Goal: Transaction & Acquisition: Purchase product/service

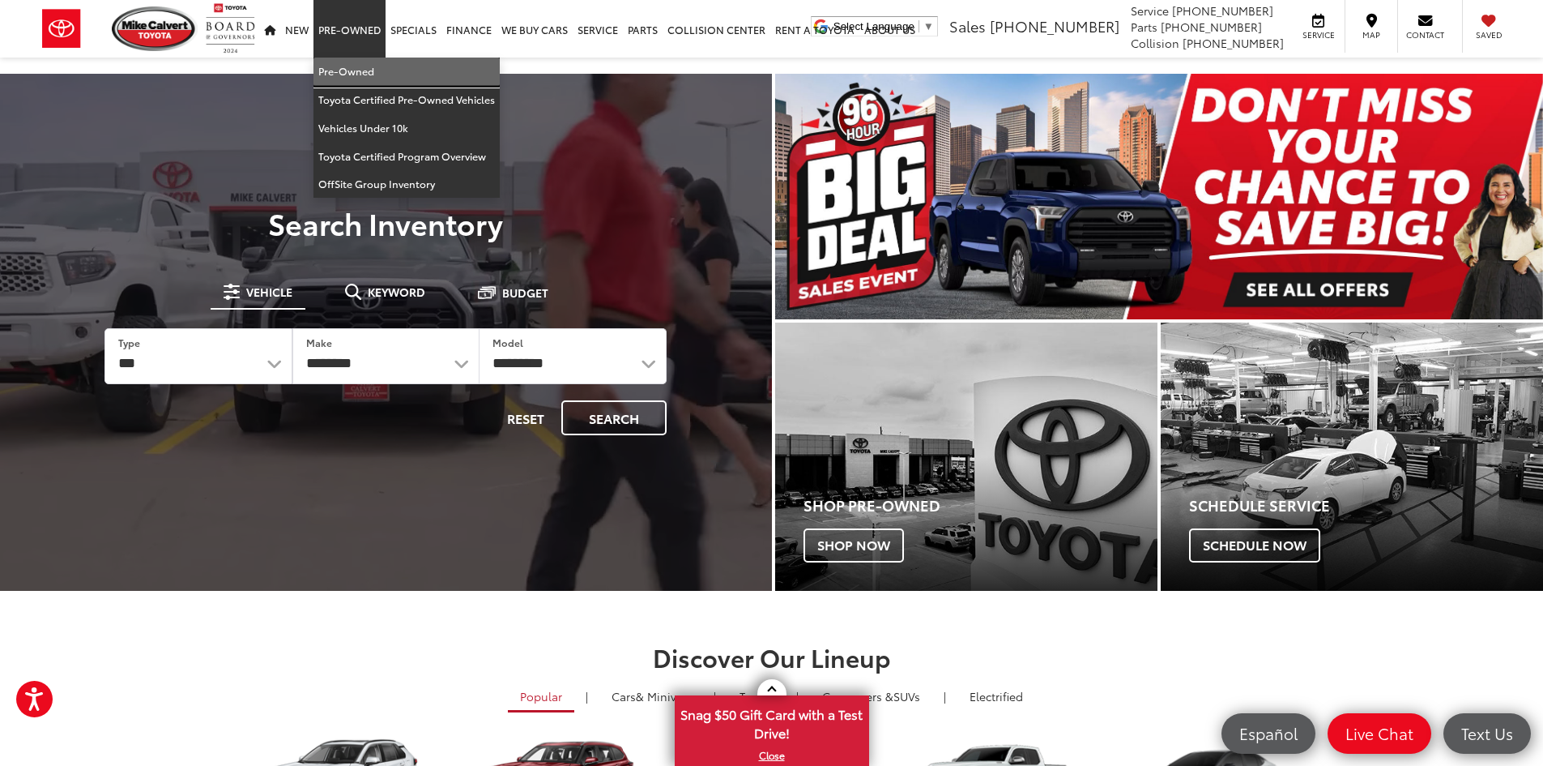
click at [354, 75] on link "Pre-Owned" at bounding box center [407, 72] width 186 height 28
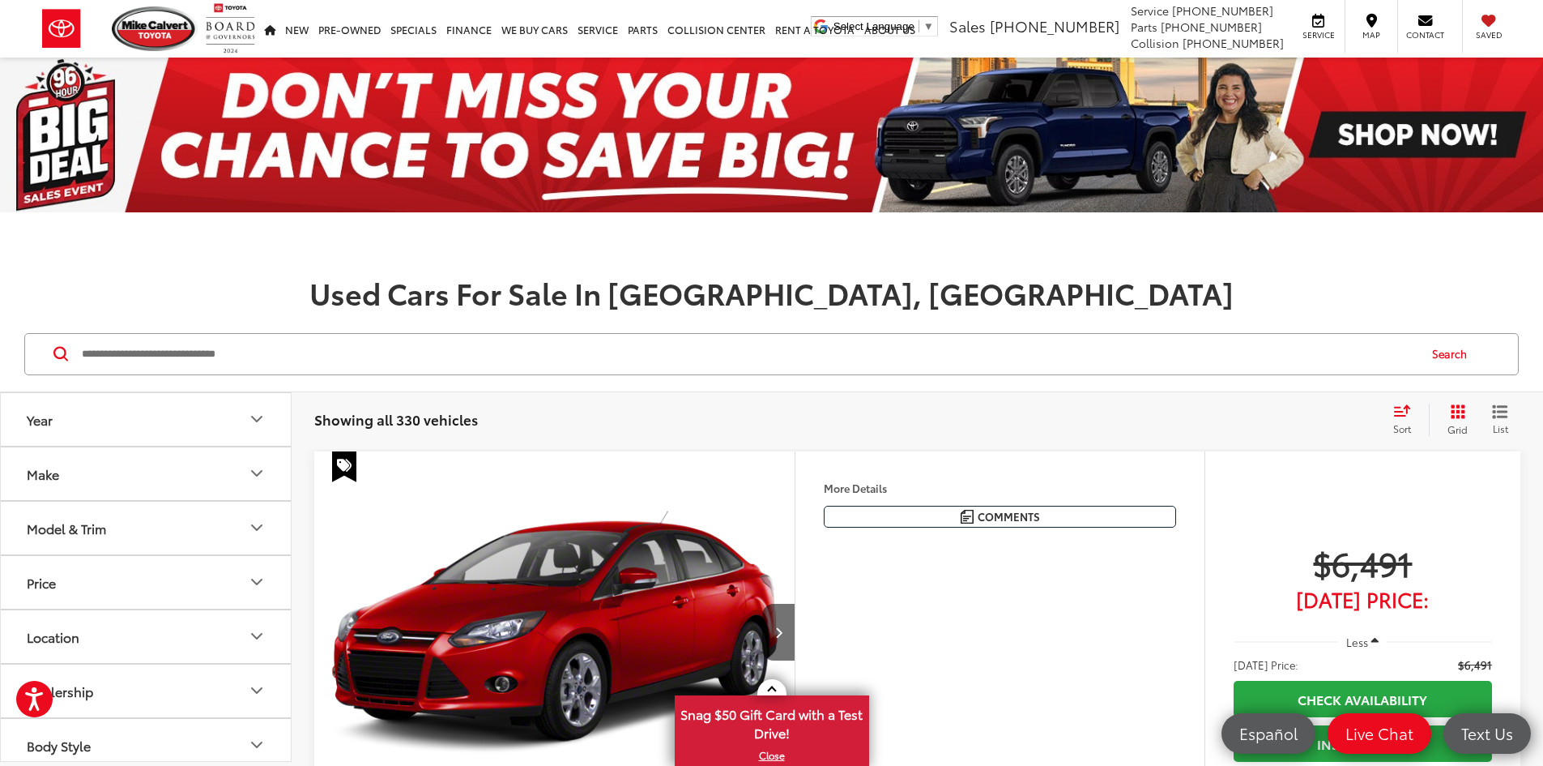
click at [1406, 416] on div "Sort" at bounding box center [1407, 419] width 44 height 32
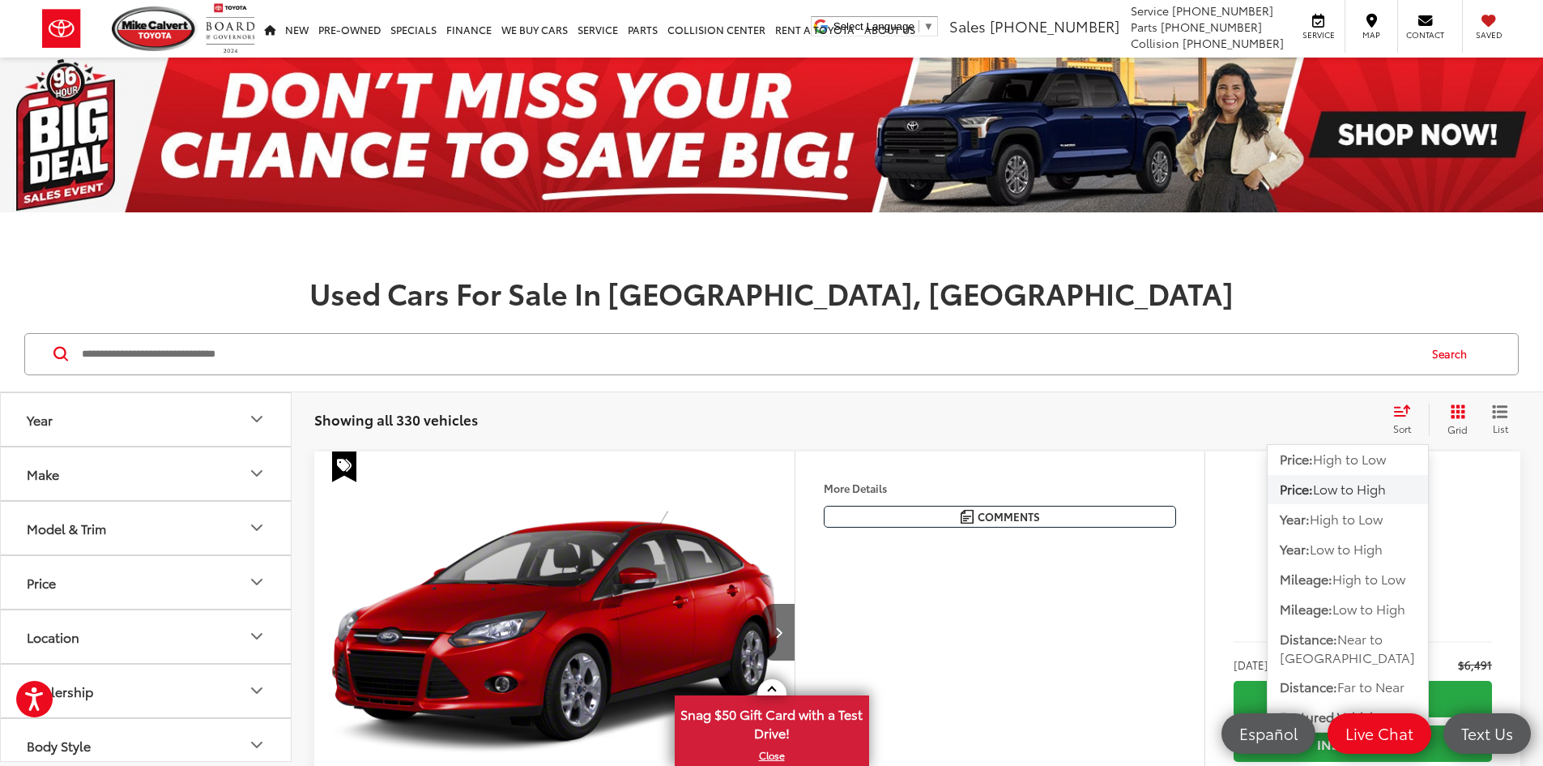
drag, startPoint x: 1302, startPoint y: 467, endPoint x: 915, endPoint y: 444, distance: 387.1
click at [915, 444] on div "Showing all 330 vehicles Clear All + 0 test Sort Price: High to Low Price: Low …" at bounding box center [918, 419] width 1252 height 58
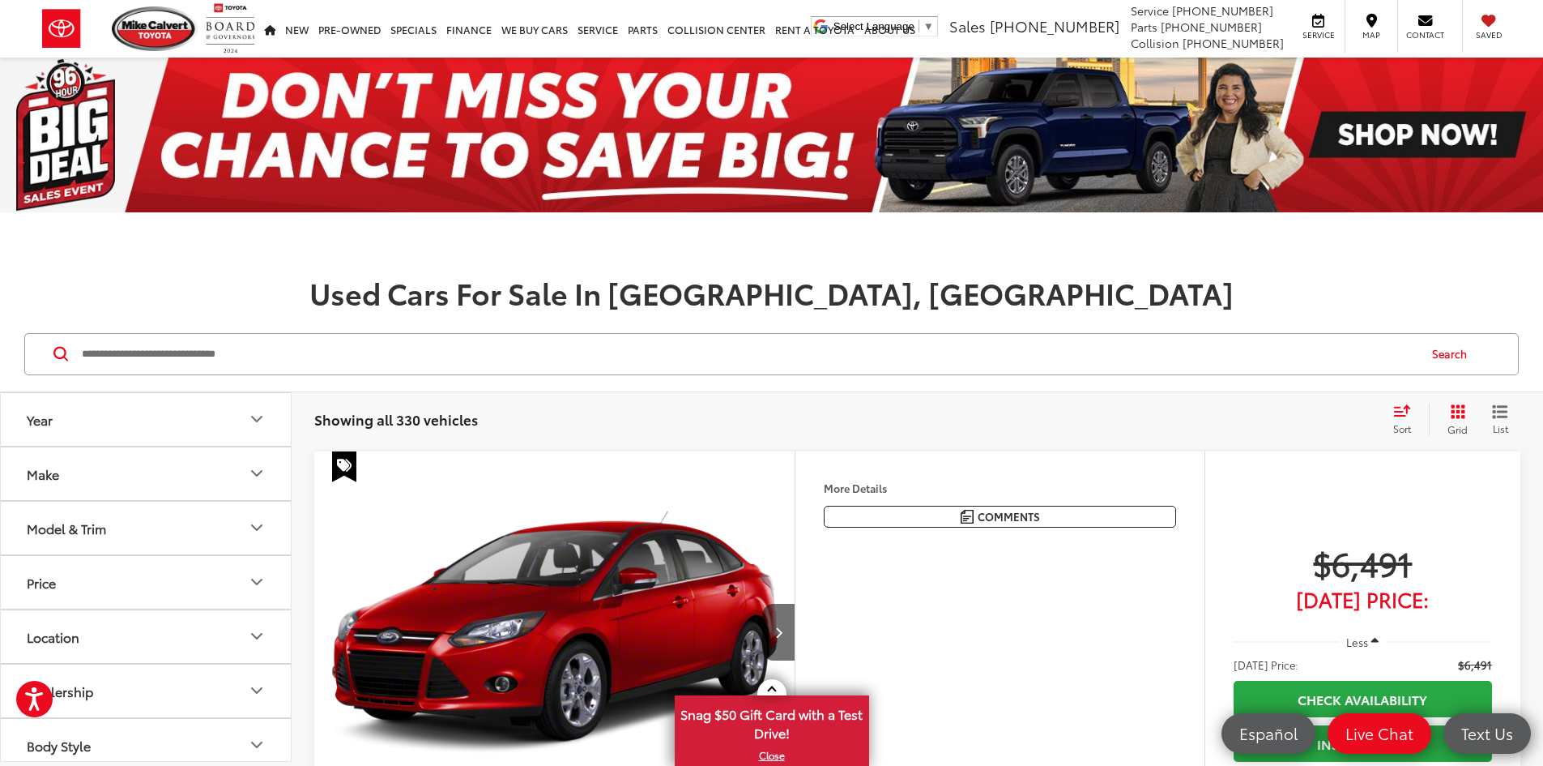
click at [1404, 401] on div "Showing all 330 vehicles Clear All + 0 test Sort Price: High to Low Price: Low …" at bounding box center [918, 419] width 1252 height 58
click at [1397, 411] on icon "Select sort value" at bounding box center [1402, 410] width 15 height 10
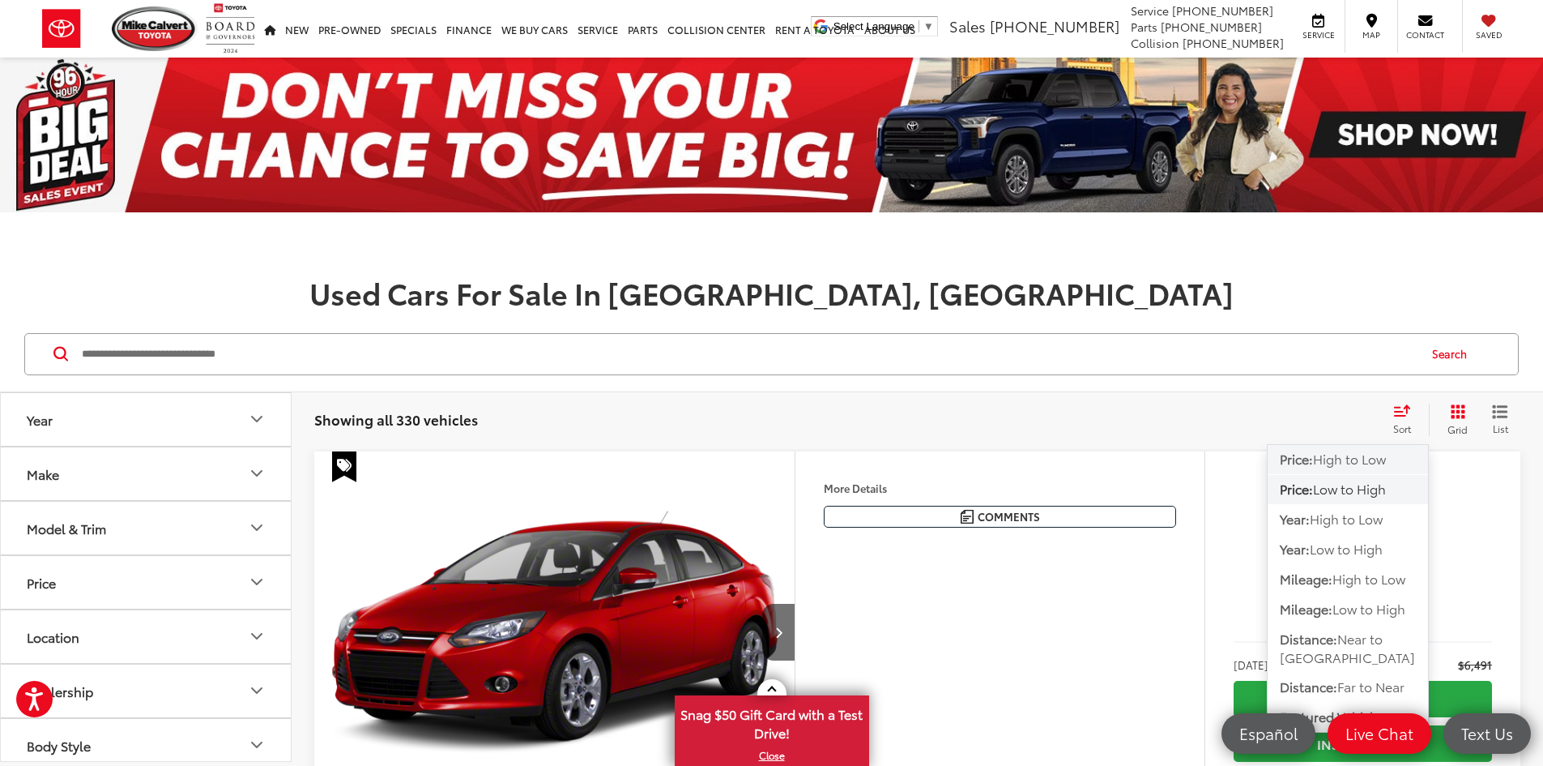
click at [1334, 462] on span "High to Low" at bounding box center [1349, 458] width 73 height 19
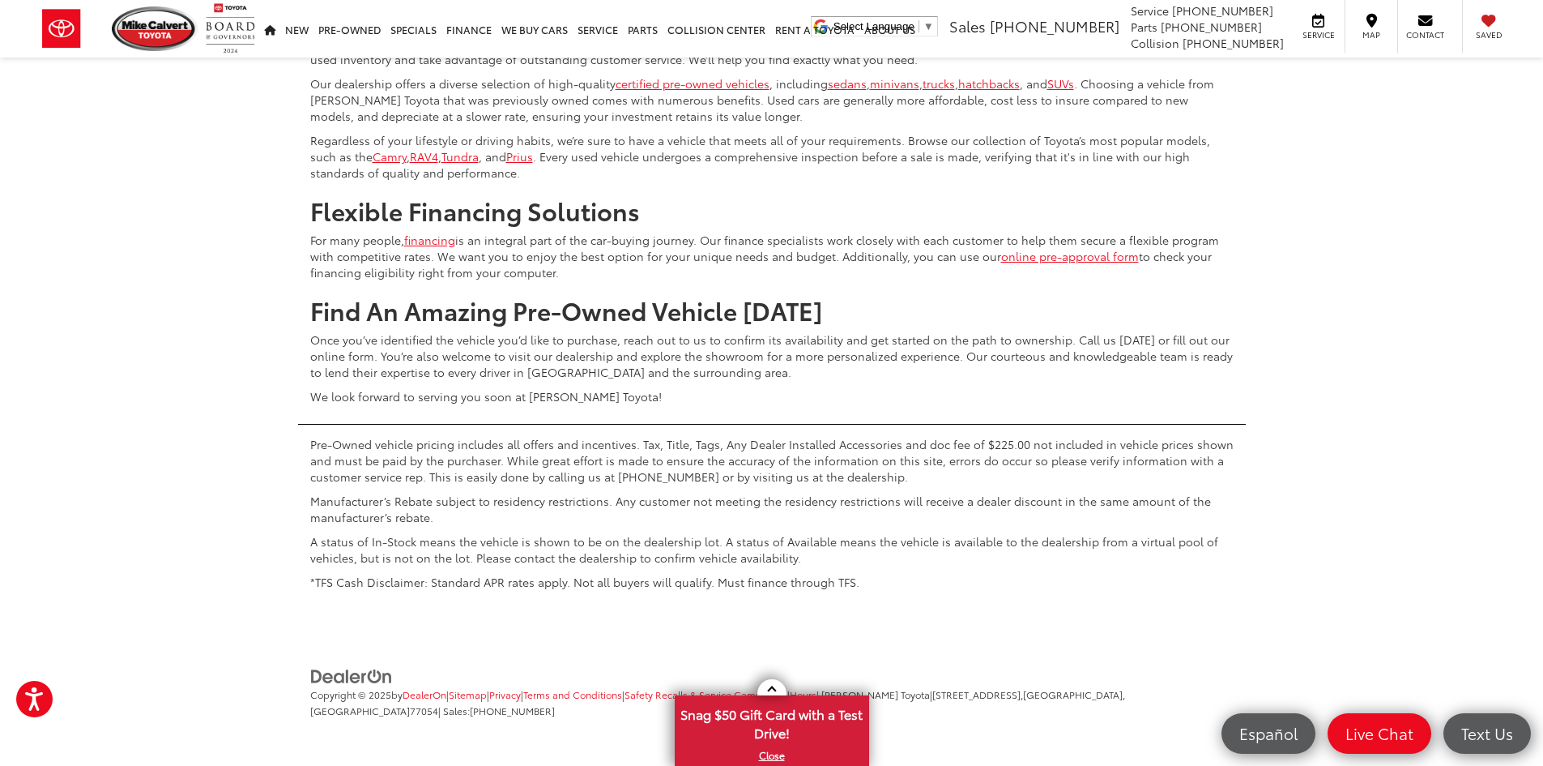
scroll to position [7696, 0]
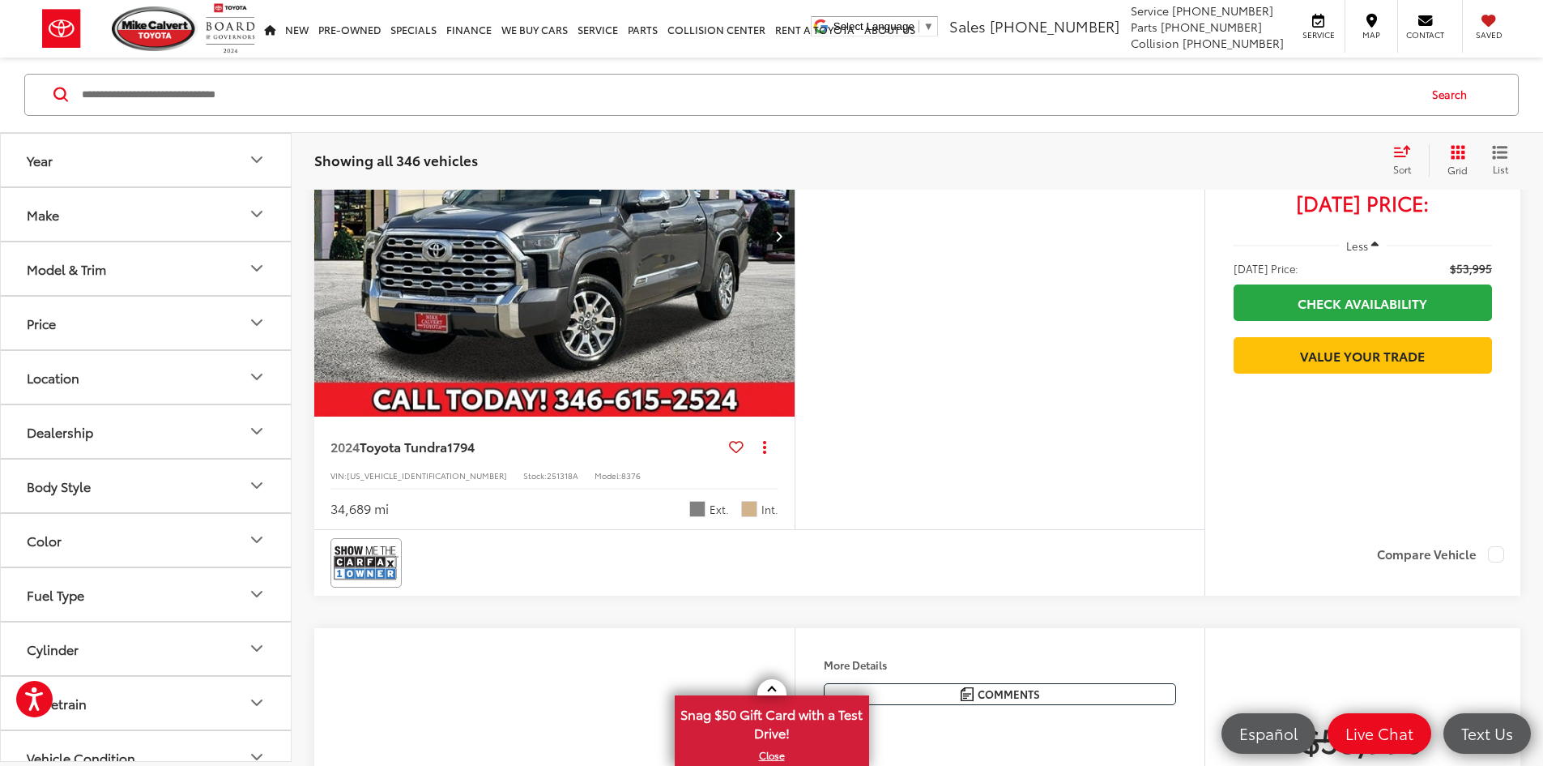
scroll to position [259, 0]
